Goal: Information Seeking & Learning: Learn about a topic

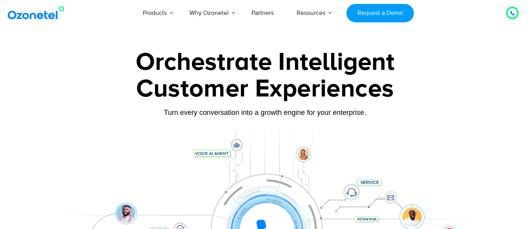
click at [40, 22] on link at bounding box center [38, 13] width 64 height 18
click at [33, 8] on img at bounding box center [38, 13] width 64 height 14
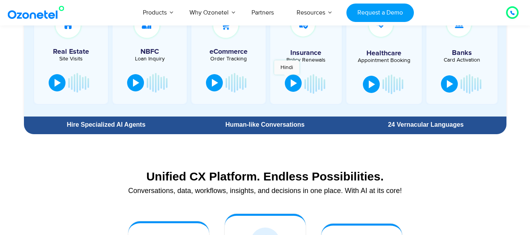
scroll to position [585, 0]
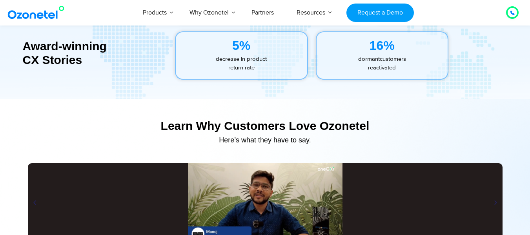
scroll to position [3646, 0]
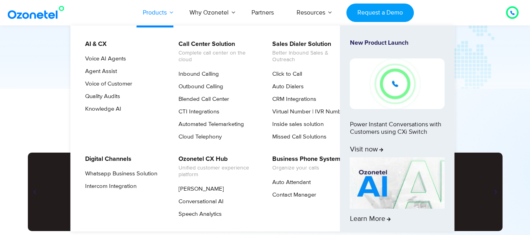
click at [156, 14] on link "Products" at bounding box center [154, 13] width 47 height 26
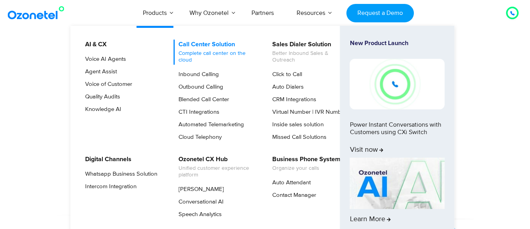
click at [210, 48] on link "Call Center Solution Complete call center on the cloud" at bounding box center [214, 52] width 83 height 25
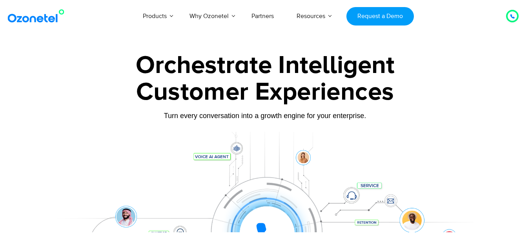
scroll to position [196, 0]
